Goal: Task Accomplishment & Management: Use online tool/utility

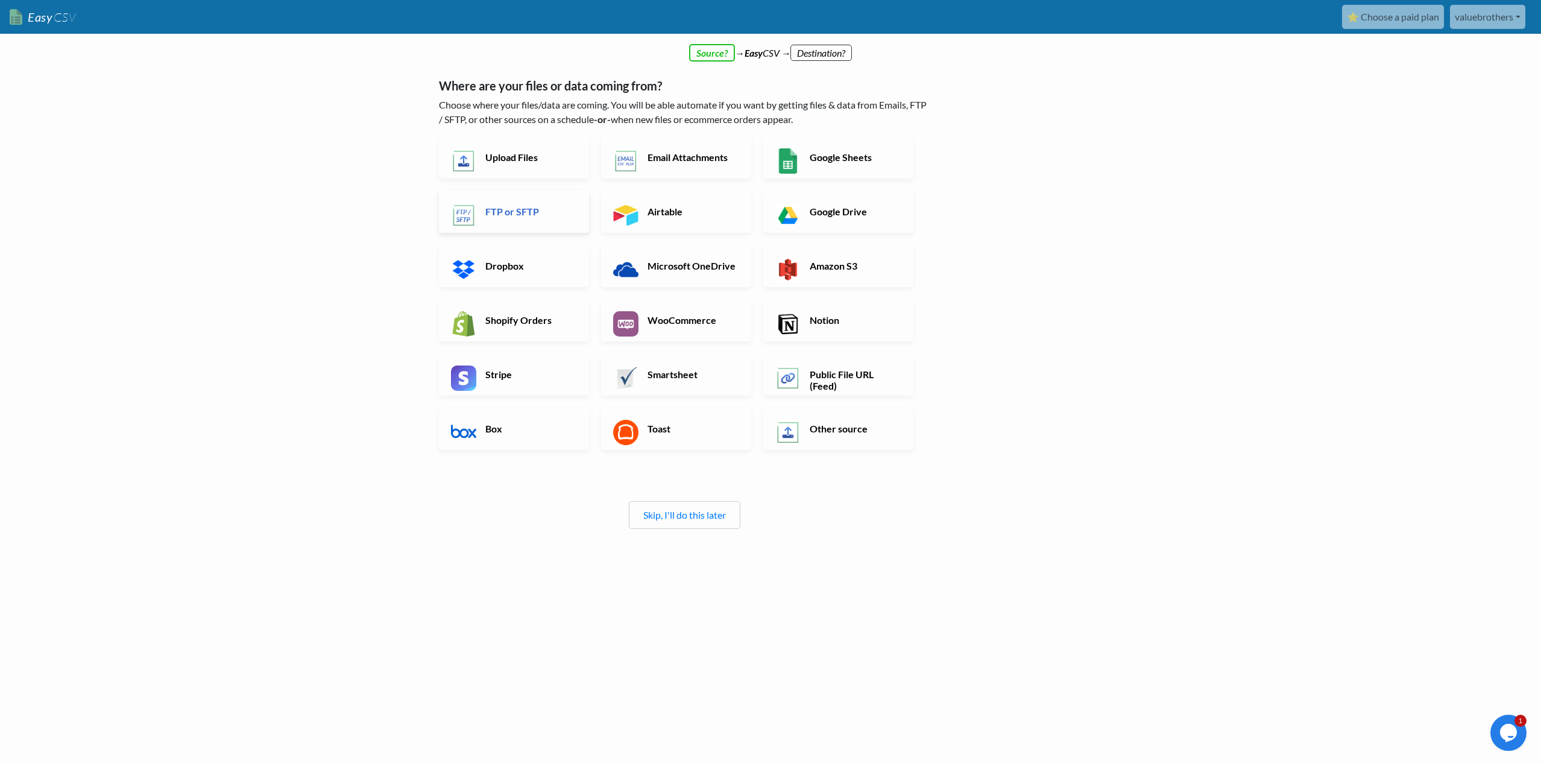
click at [526, 215] on h6 "FTP or SFTP" at bounding box center [529, 211] width 95 height 11
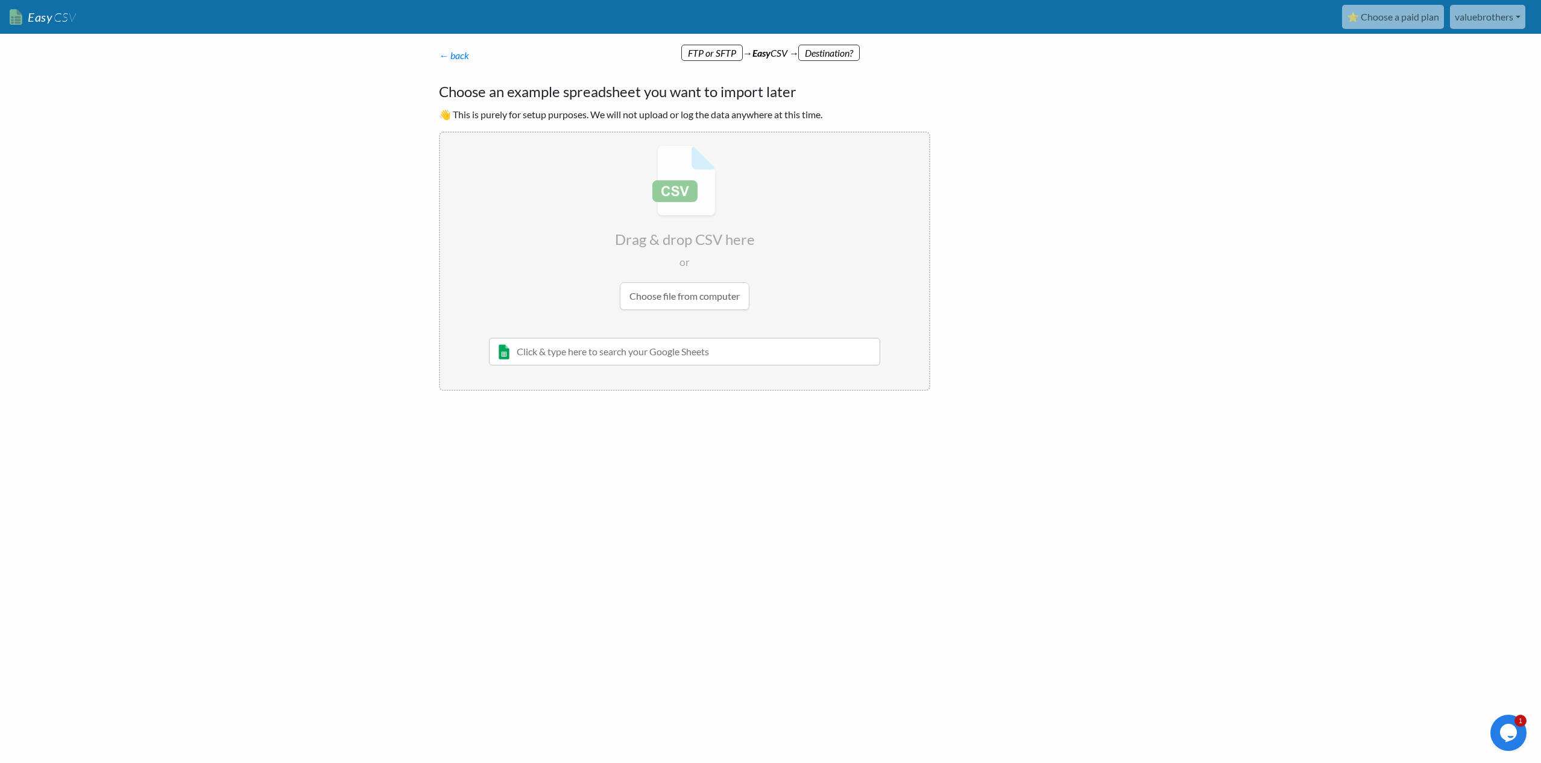
click at [711, 294] on input "file" at bounding box center [684, 228] width 489 height 190
click at [449, 63] on div "← back Thanks for signing up! Set up your Import Flow and Upload Page in 1 minu…" at bounding box center [684, 219] width 515 height 367
click at [451, 57] on link "← back" at bounding box center [454, 54] width 30 height 11
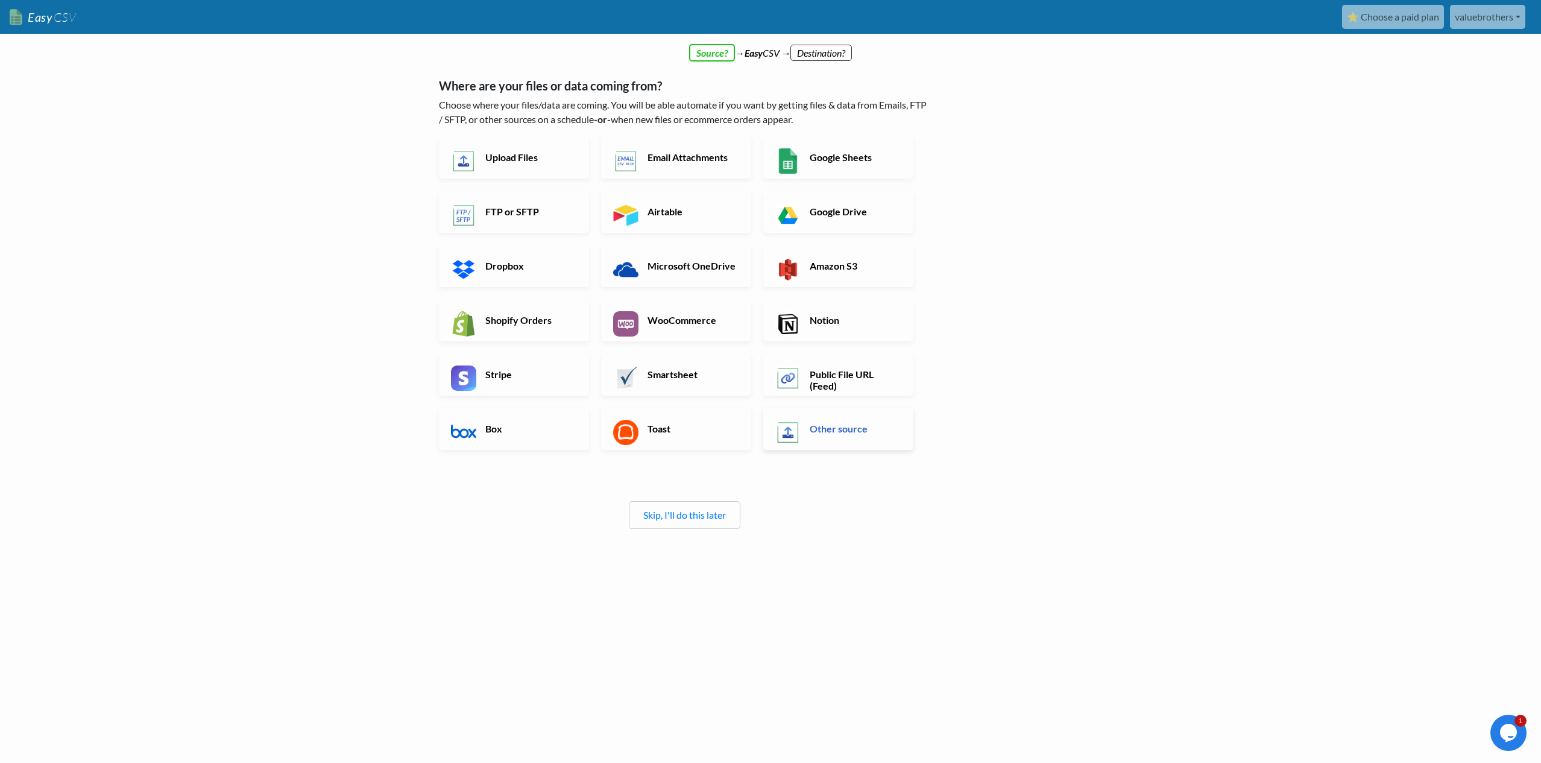
click at [805, 429] on link "Other source" at bounding box center [838, 429] width 150 height 42
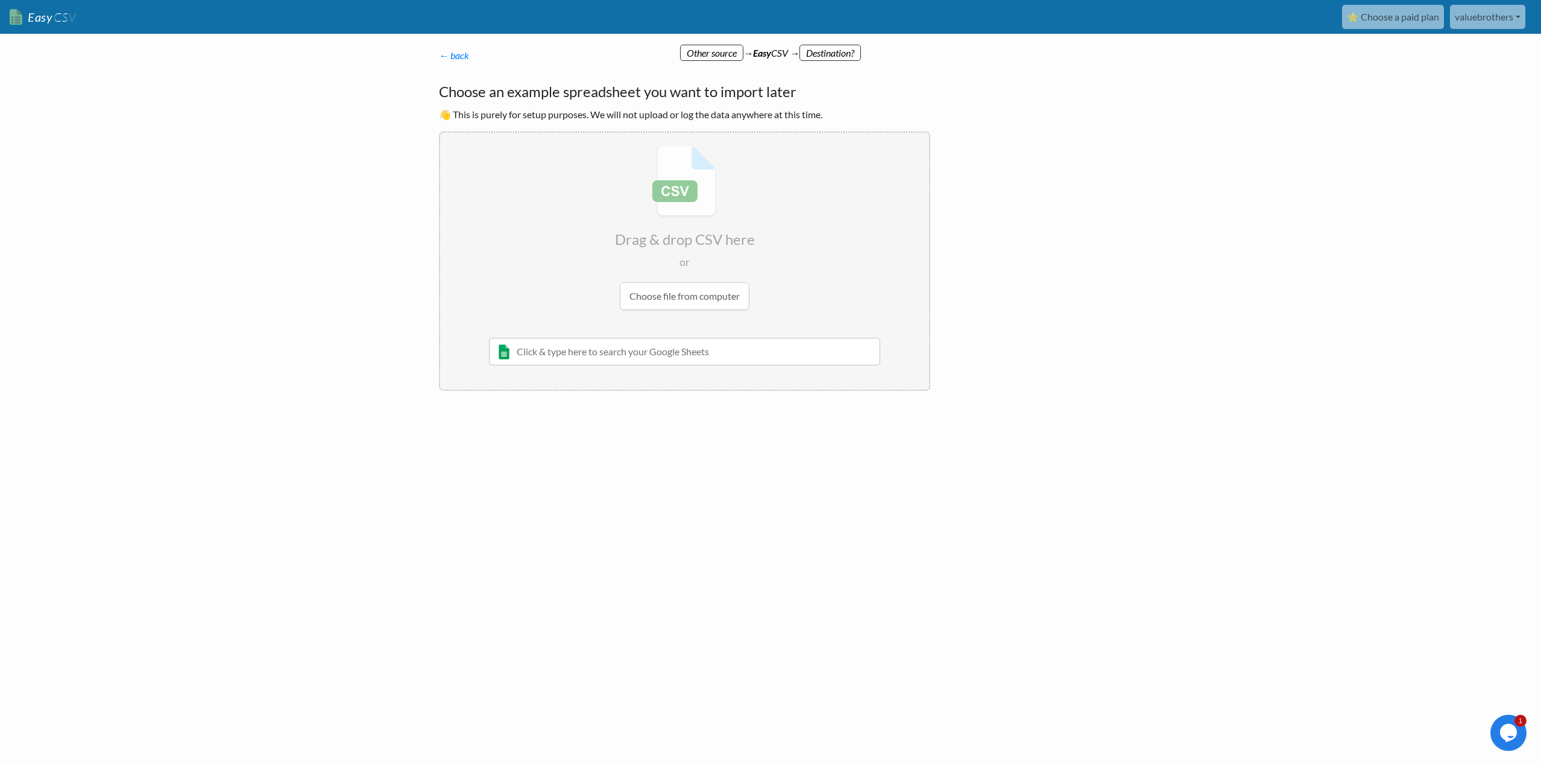
drag, startPoint x: 548, startPoint y: 98, endPoint x: 549, endPoint y: 110, distance: 11.5
click at [548, 98] on h4 "Choose an example spreadsheet you want to import later" at bounding box center [684, 92] width 491 height 22
click at [549, 127] on div "Choose an example spreadsheet you want to import later 👋 This is purely for set…" at bounding box center [684, 236] width 491 height 310
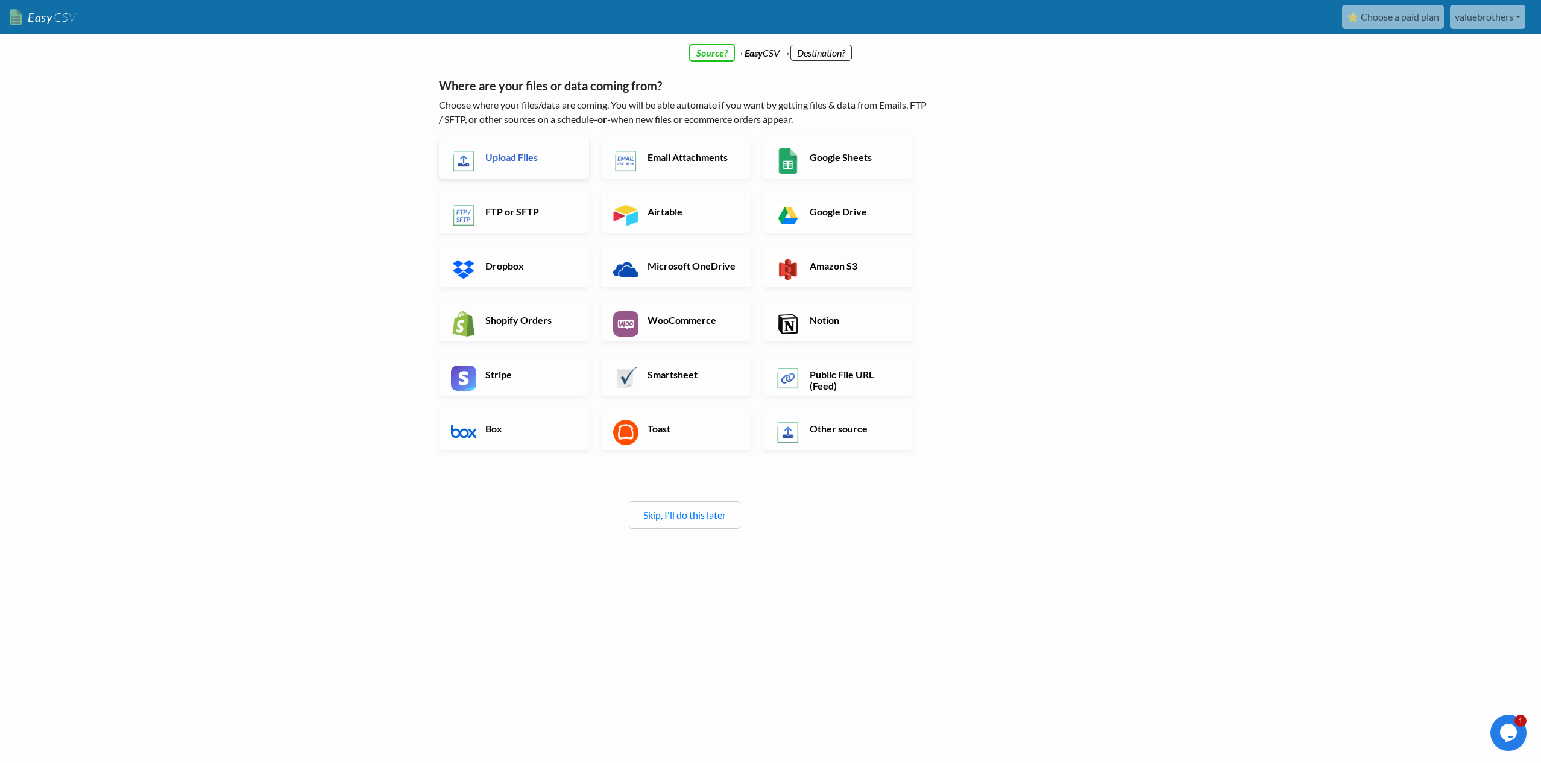
click at [497, 165] on link "Upload Files" at bounding box center [514, 157] width 150 height 42
